Goal: Task Accomplishment & Management: Manage account settings

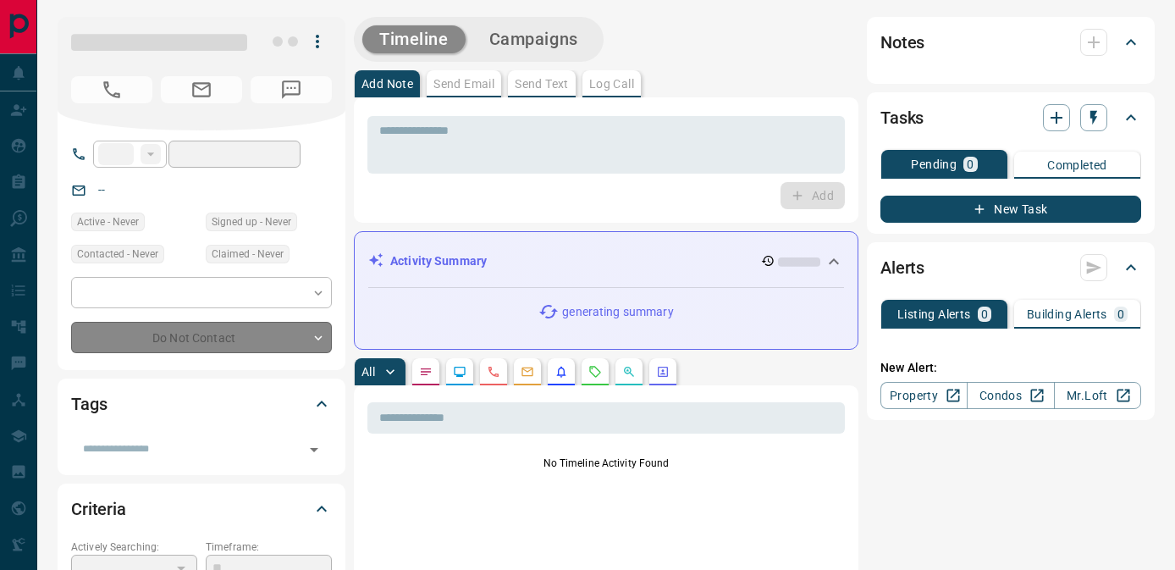
type input "**"
type input "**********"
type input "*"
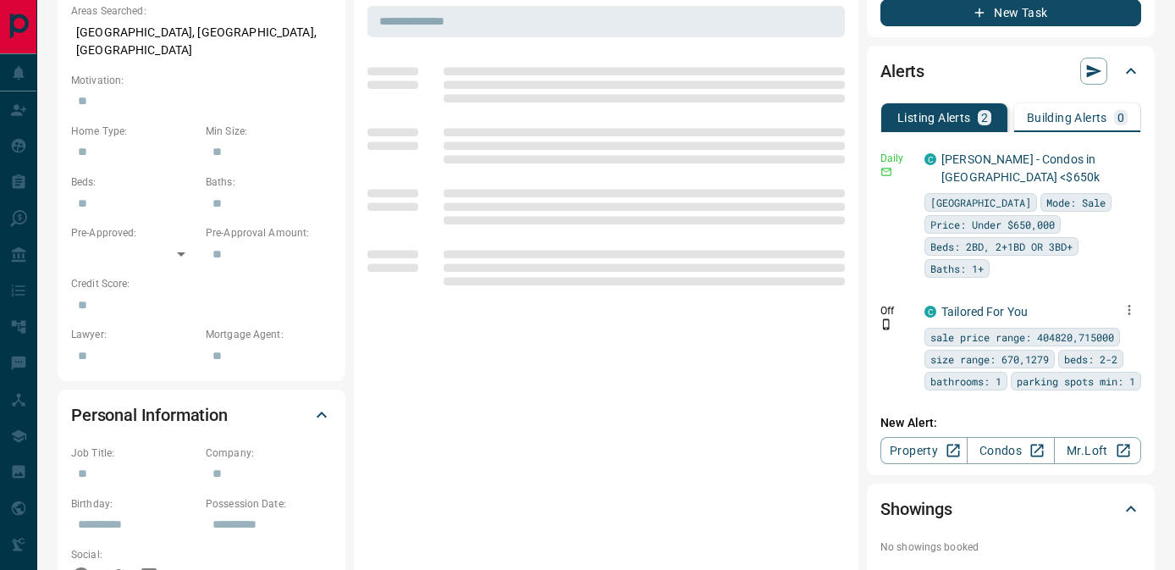
scroll to position [660, 0]
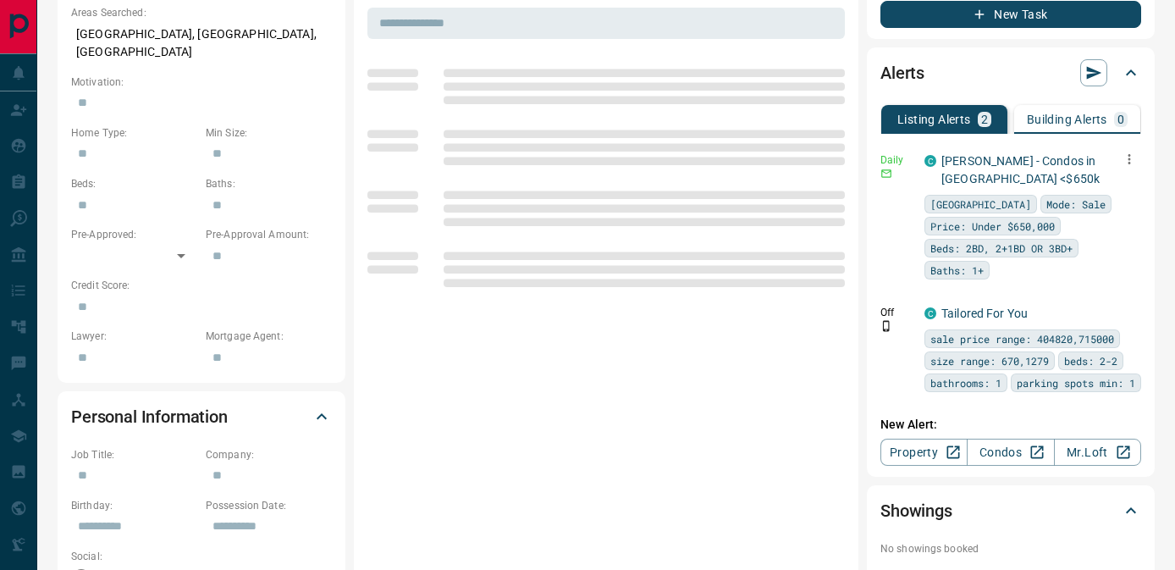
click at [1134, 163] on icon "button" at bounding box center [1129, 159] width 15 height 15
click at [1114, 243] on li "Delete" at bounding box center [1103, 245] width 75 height 27
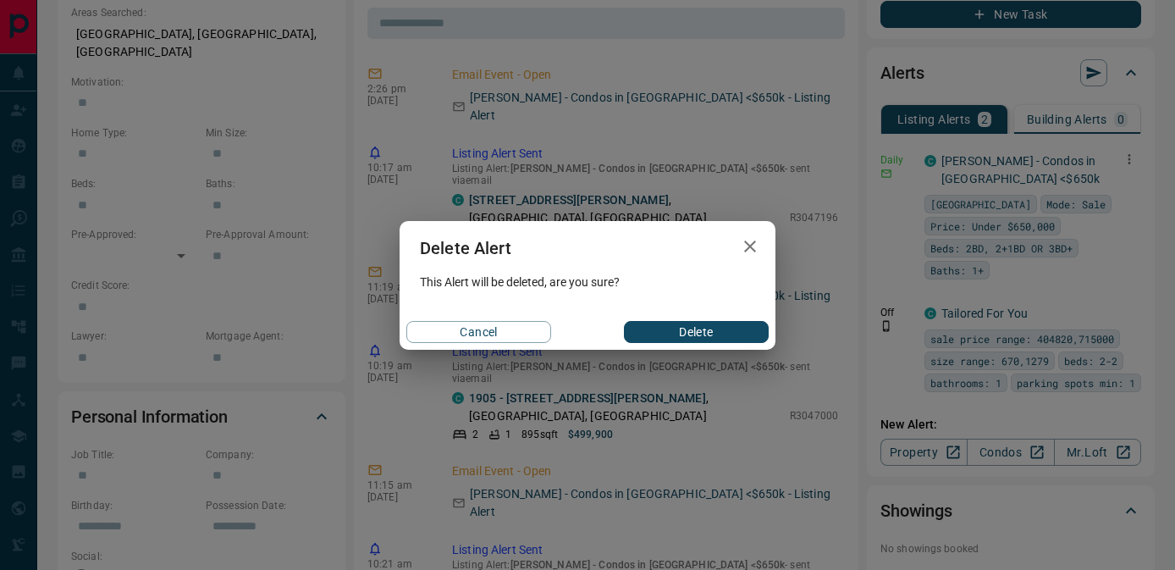
click at [750, 329] on button "Delete" at bounding box center [696, 332] width 145 height 22
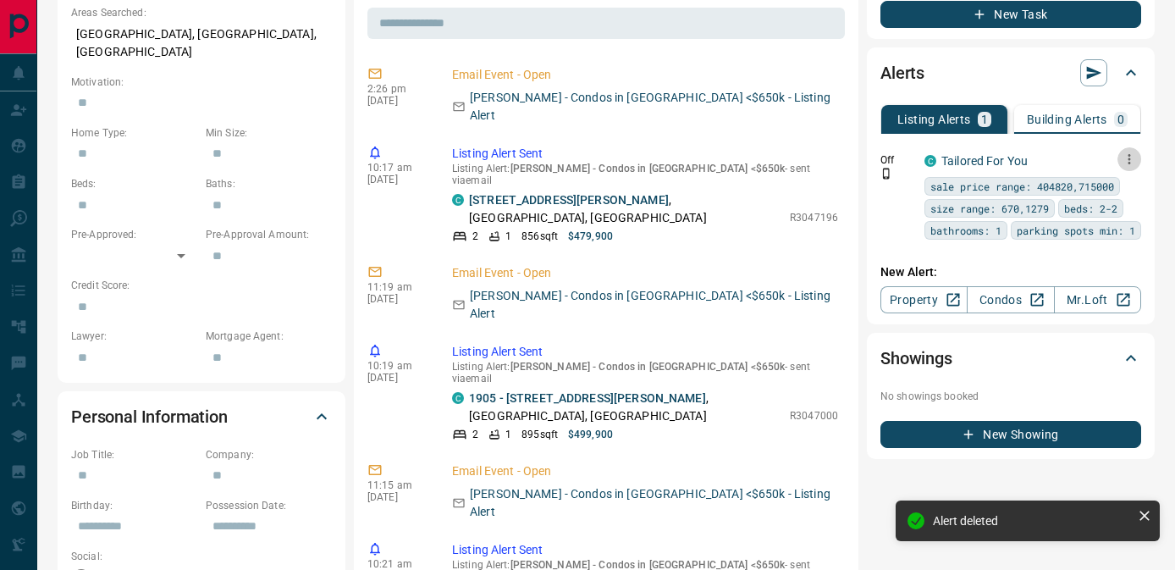
click at [1130, 163] on icon "button" at bounding box center [1129, 159] width 15 height 15
click at [1112, 244] on li "Delete" at bounding box center [1103, 245] width 75 height 27
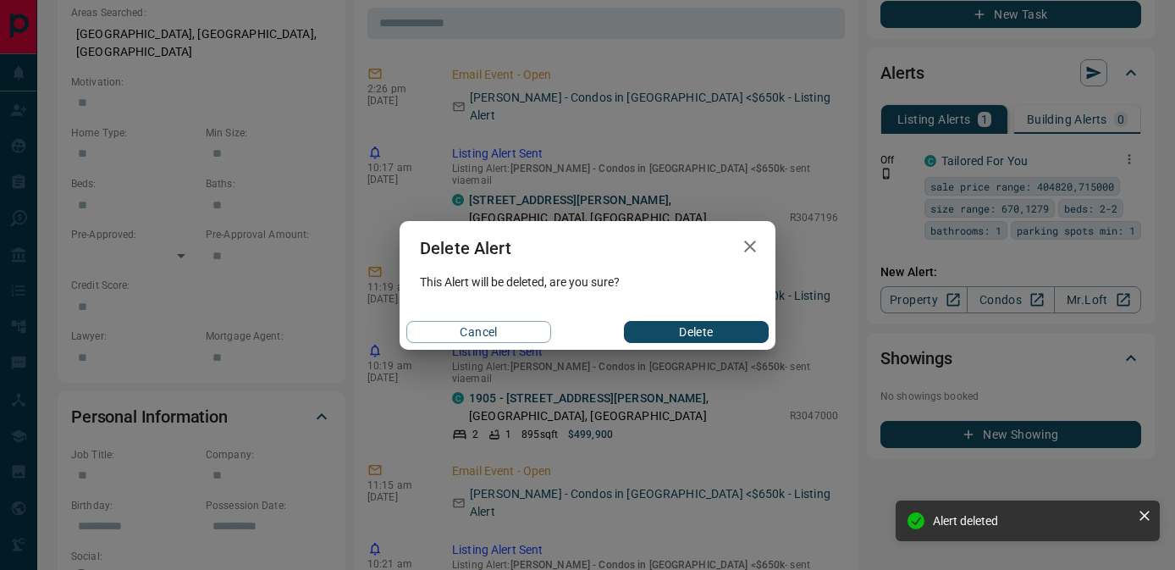
click at [693, 346] on div "Cancel Delete" at bounding box center [588, 332] width 376 height 36
click at [704, 327] on button "Delete" at bounding box center [696, 332] width 145 height 22
